Goal: Subscribe to service/newsletter

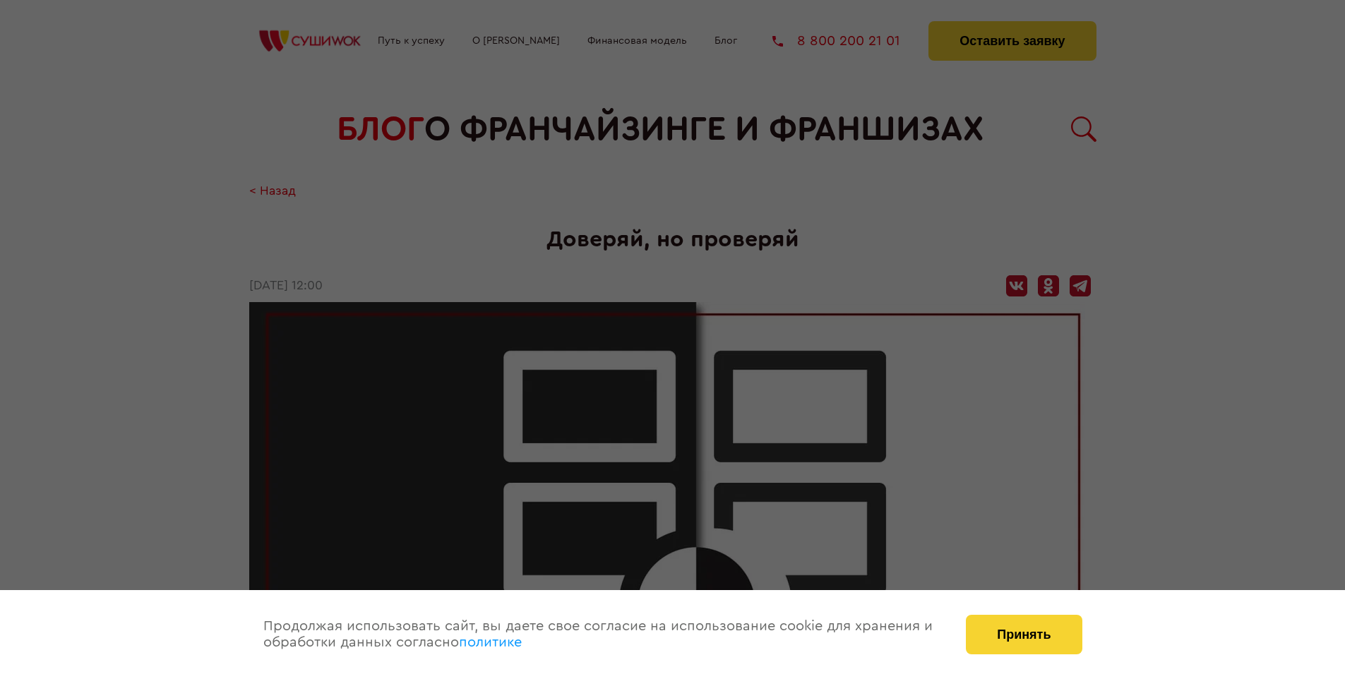
scroll to position [1830, 0]
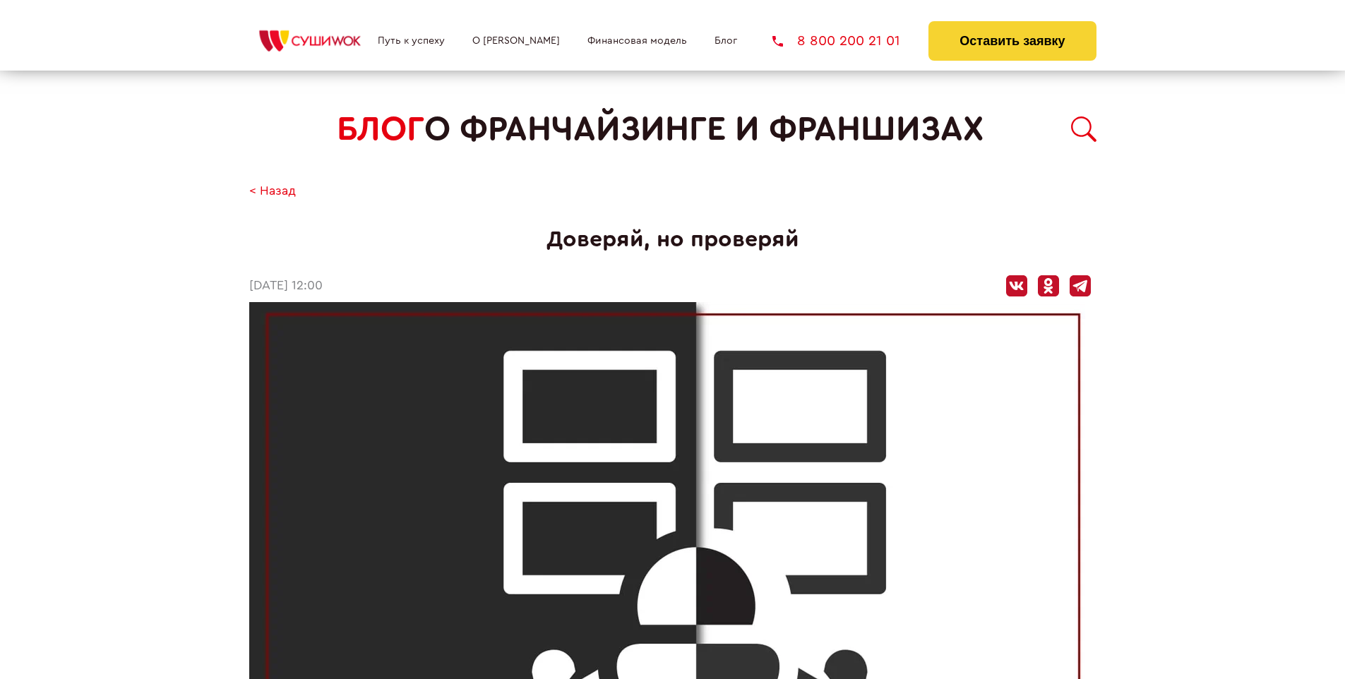
scroll to position [1830, 0]
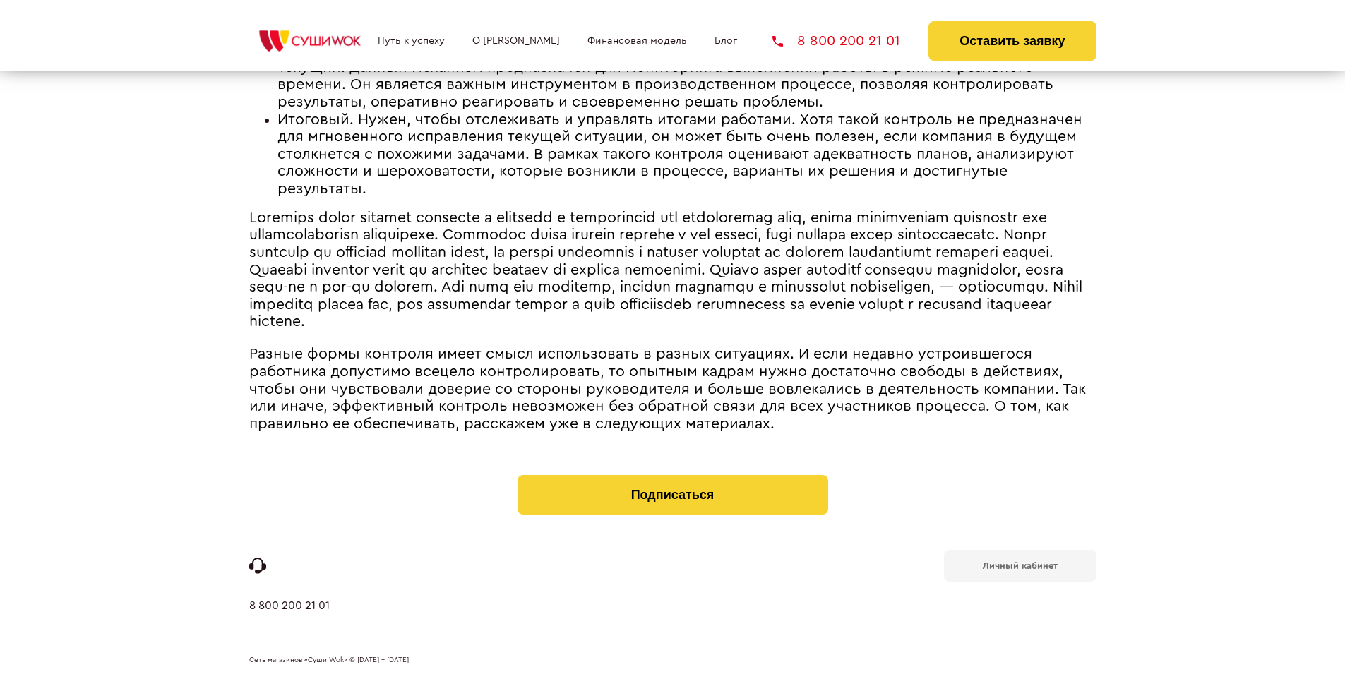
click at [1019, 565] on b "Личный кабинет" at bounding box center [1020, 565] width 75 height 9
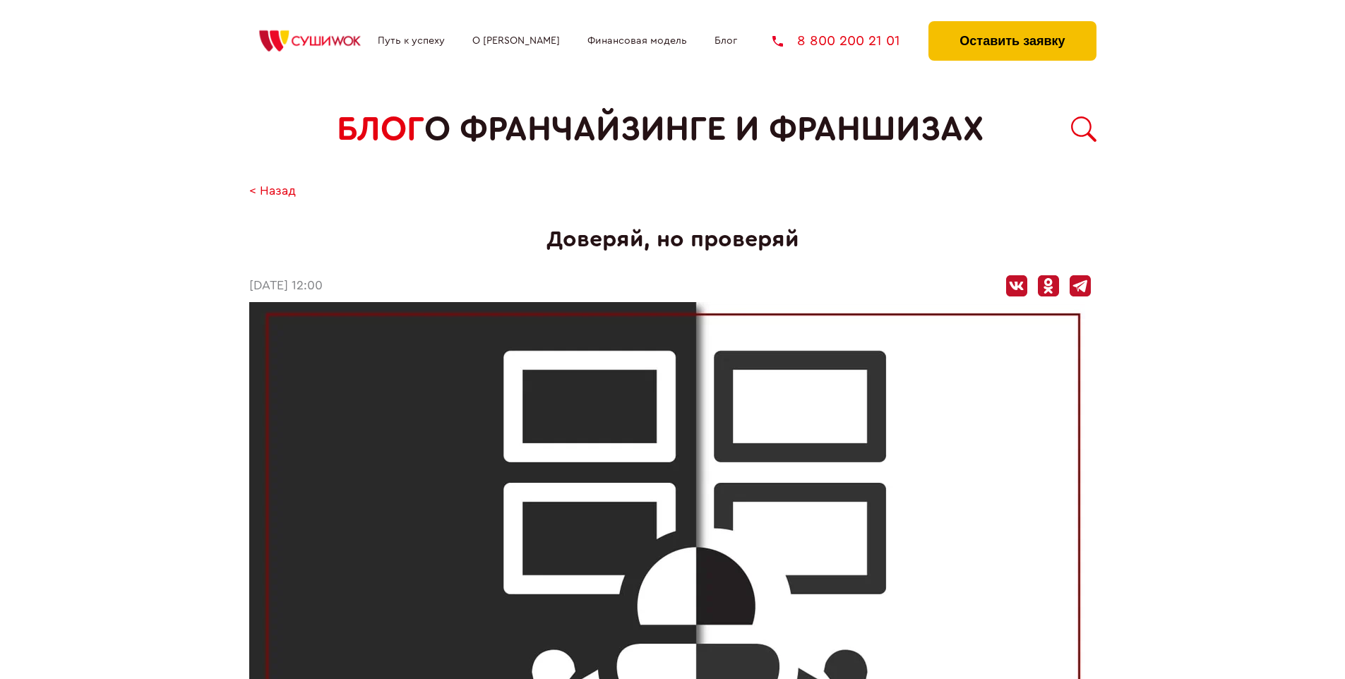
click at [1011, 25] on button "Оставить заявку" at bounding box center [1011, 41] width 167 height 40
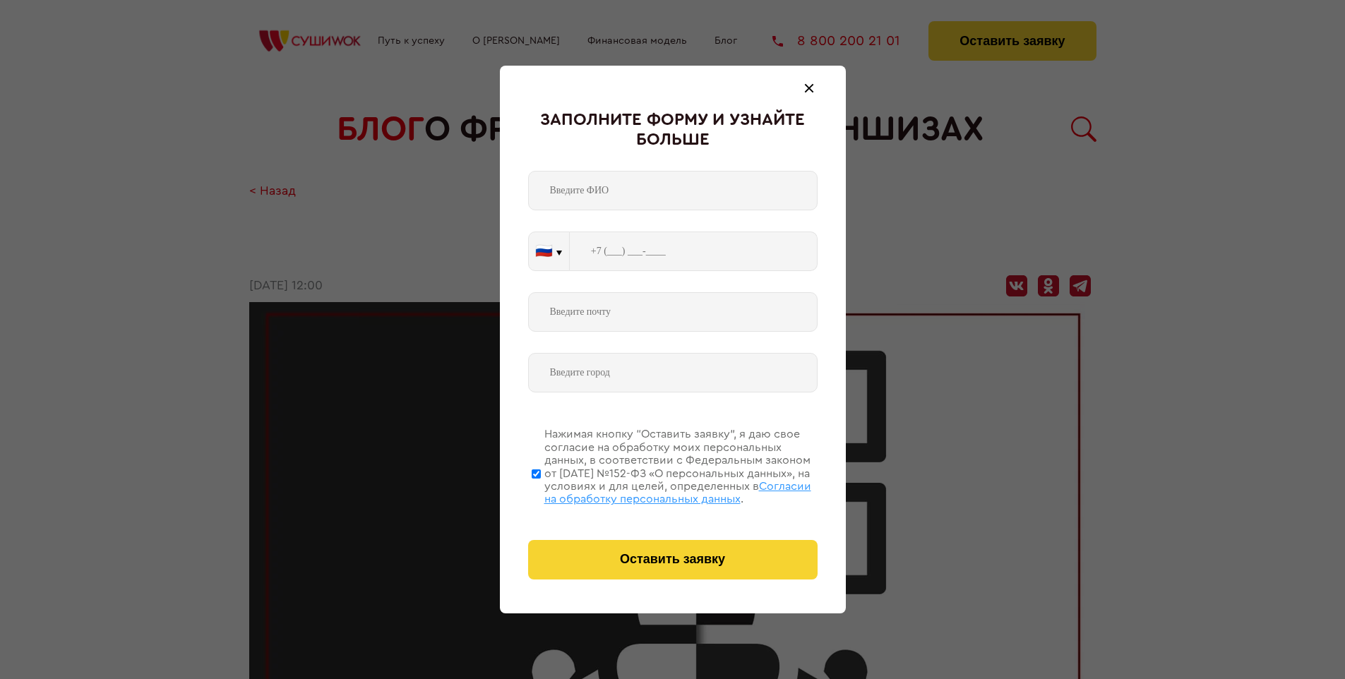
click at [654, 491] on span "Согласии на обработку персональных данных" at bounding box center [677, 493] width 267 height 24
click at [541, 491] on input "Нажимая кнопку “Оставить заявку”, я даю свое согласие на обработку моих персона…" at bounding box center [536, 473] width 9 height 113
checkbox input "false"
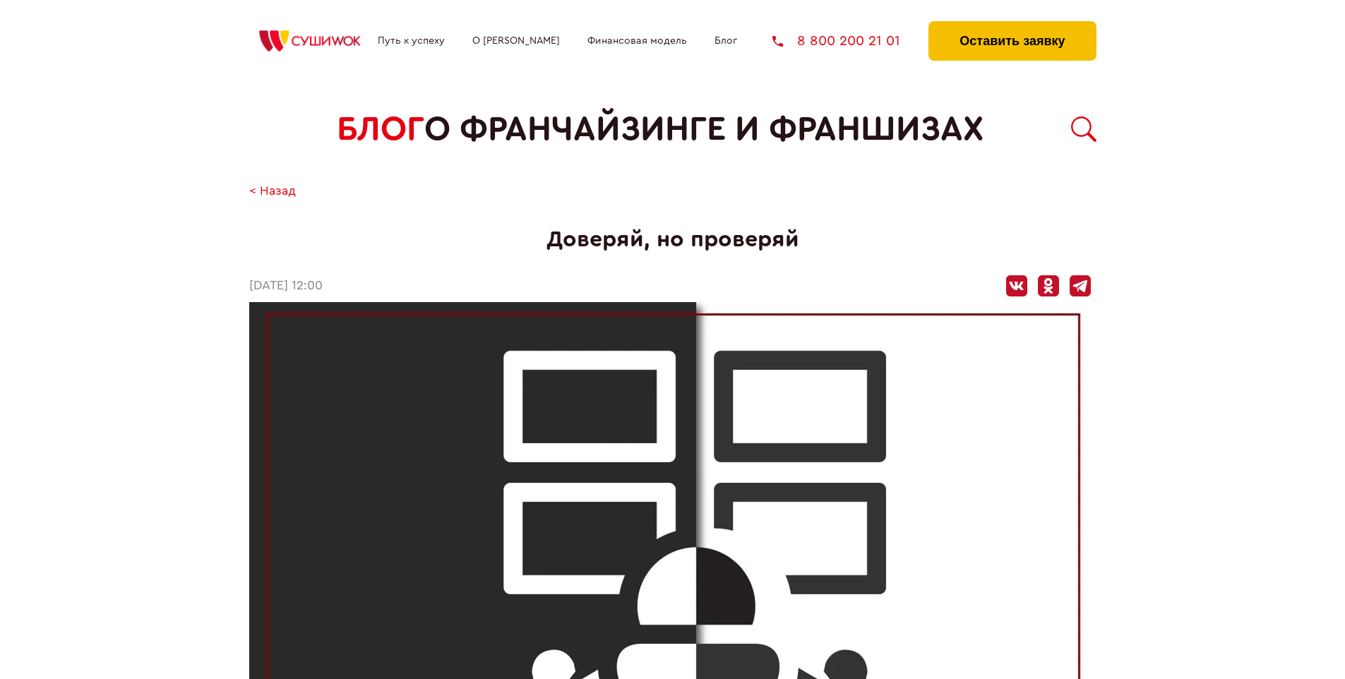
click at [1011, 25] on button "Оставить заявку" at bounding box center [1011, 41] width 167 height 40
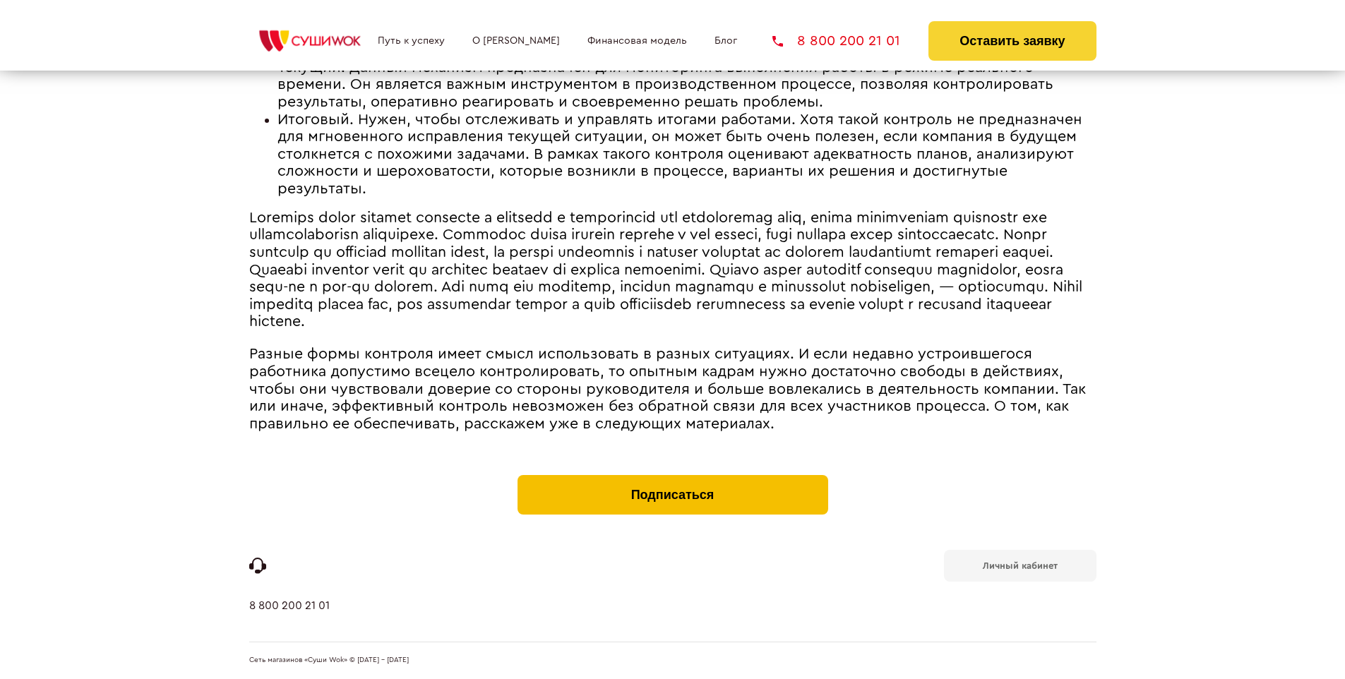
click at [672, 479] on button "Подписаться" at bounding box center [672, 495] width 311 height 40
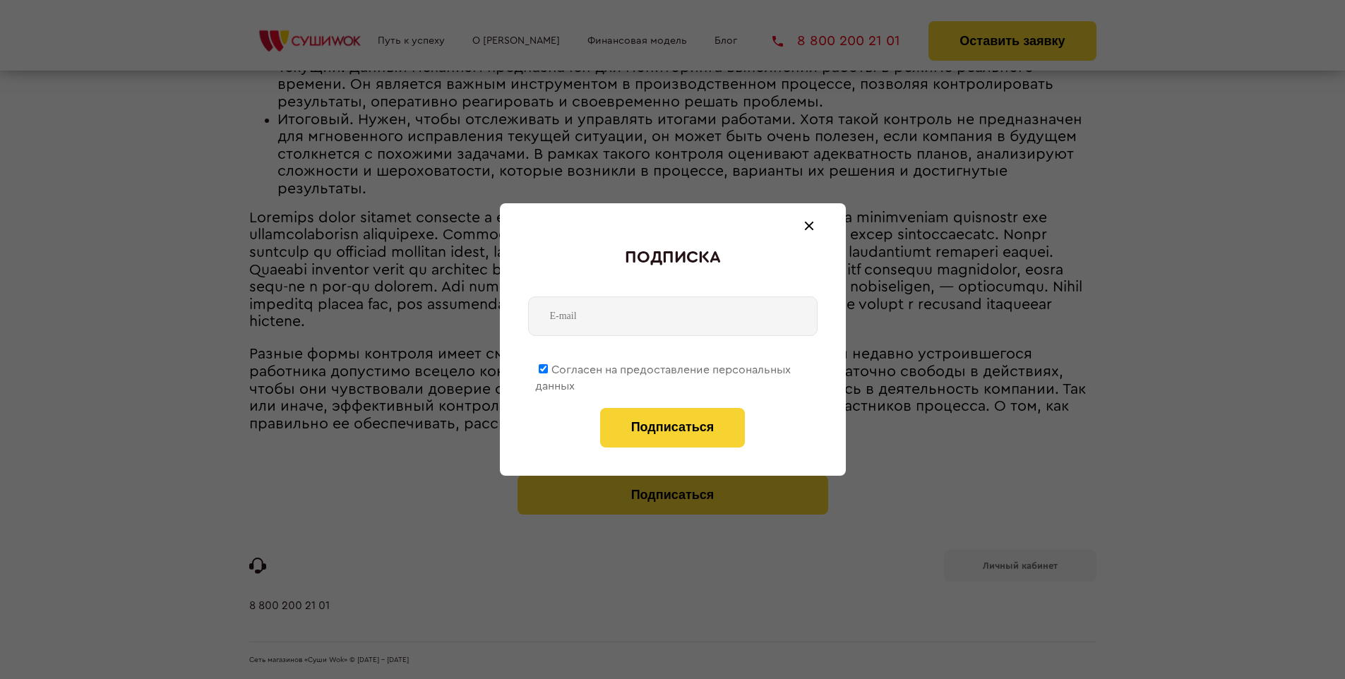
click at [664, 367] on span "Согласен на предоставление персональных данных" at bounding box center [663, 378] width 256 height 28
click at [548, 367] on input "Согласен на предоставление персональных данных" at bounding box center [543, 368] width 9 height 9
checkbox input "false"
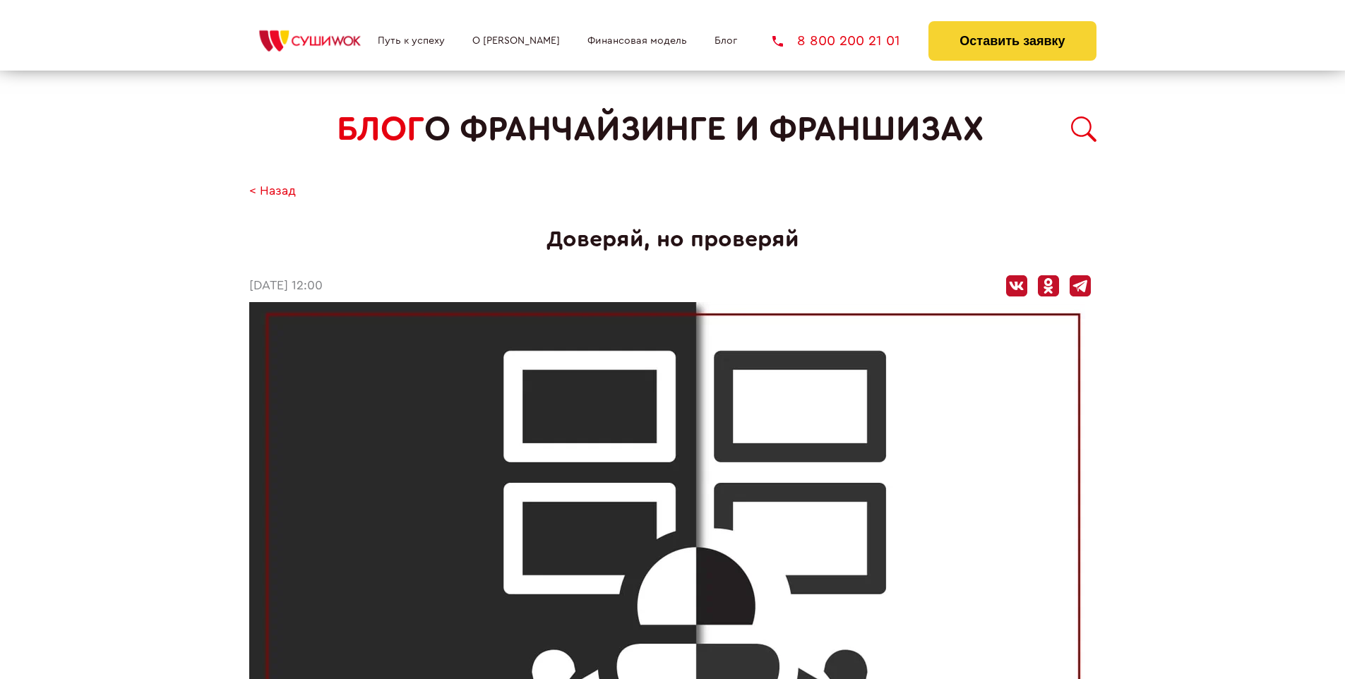
scroll to position [1830, 0]
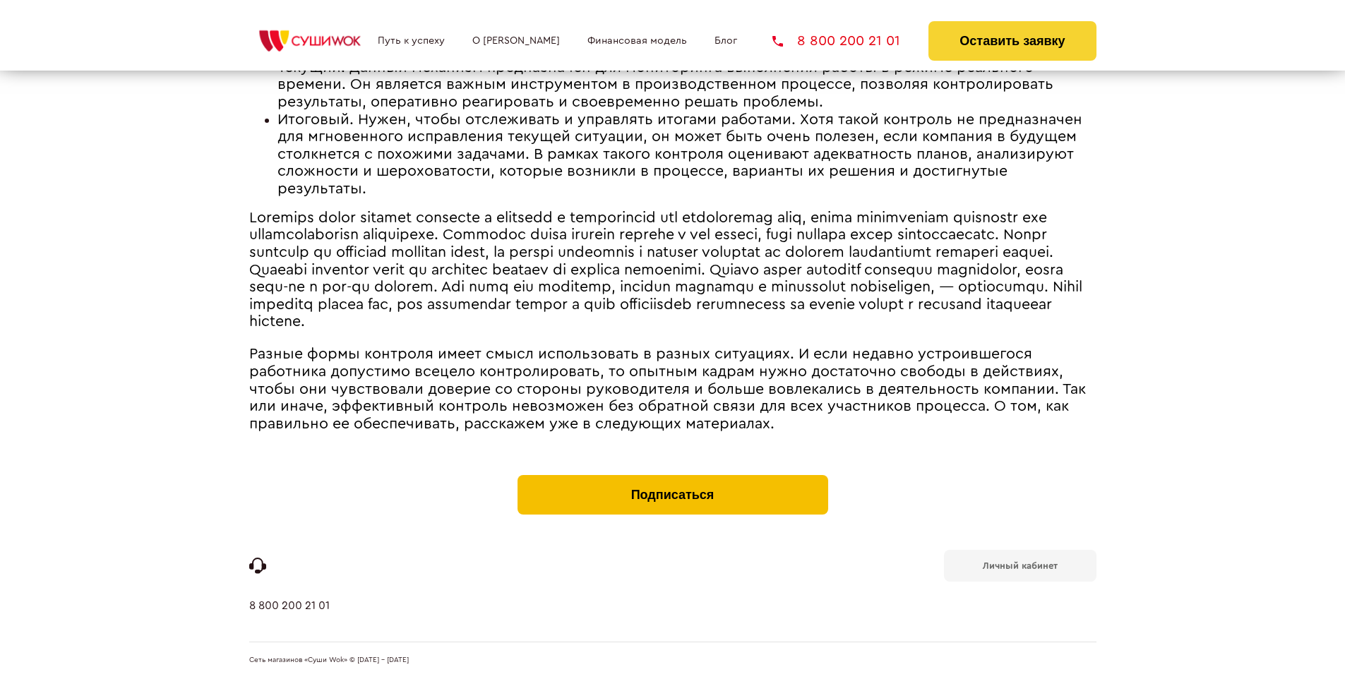
click at [672, 479] on button "Подписаться" at bounding box center [672, 495] width 311 height 40
